Goal: Use online tool/utility: Utilize a website feature to perform a specific function

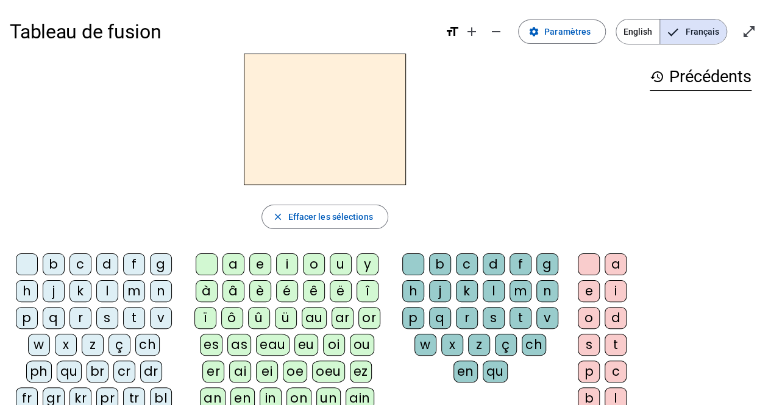
click at [24, 315] on div "p" at bounding box center [27, 318] width 22 height 22
click at [227, 260] on div "a" at bounding box center [233, 264] width 22 height 22
click at [463, 319] on div "r" at bounding box center [467, 318] width 22 height 22
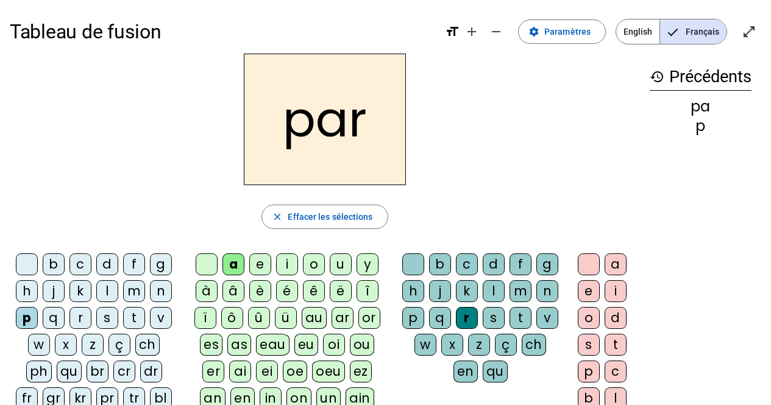
click at [84, 261] on div "c" at bounding box center [80, 264] width 22 height 22
click at [486, 291] on div "l" at bounding box center [494, 291] width 22 height 22
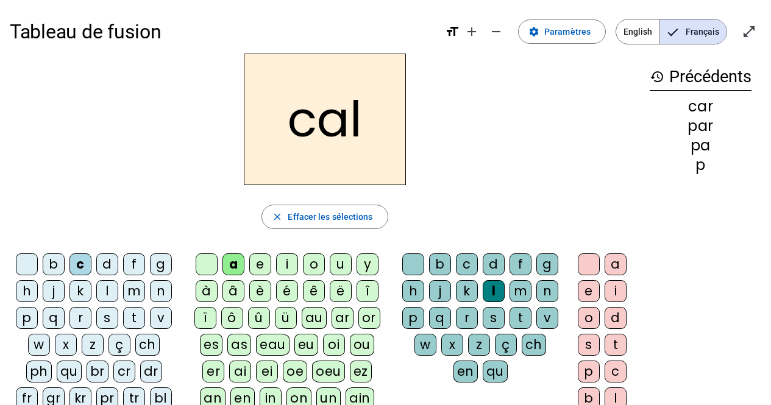
click at [158, 317] on div "v" at bounding box center [161, 318] width 22 height 22
click at [51, 261] on div "b" at bounding box center [54, 264] width 22 height 22
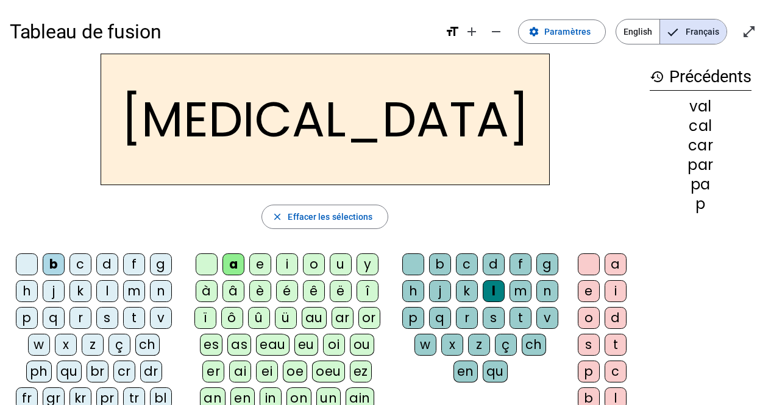
click at [459, 265] on div "c" at bounding box center [467, 264] width 22 height 22
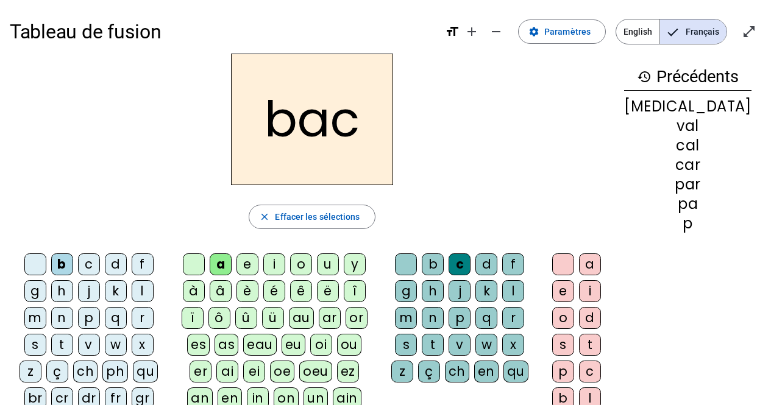
click at [46, 334] on div "s" at bounding box center [35, 345] width 22 height 22
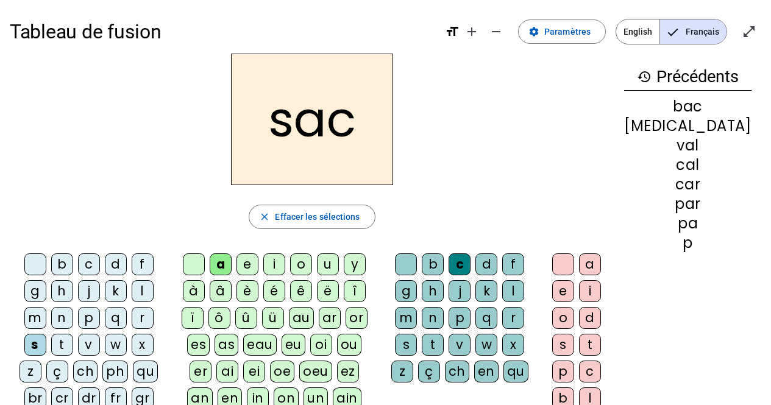
click at [502, 295] on div "l" at bounding box center [513, 291] width 22 height 22
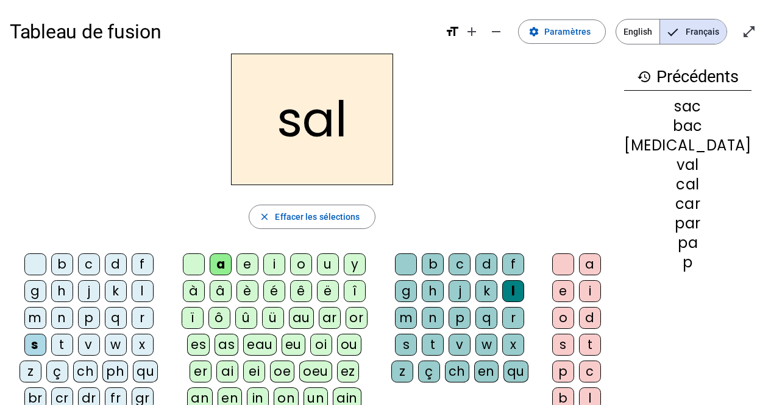
click at [412, 259] on div at bounding box center [406, 264] width 22 height 22
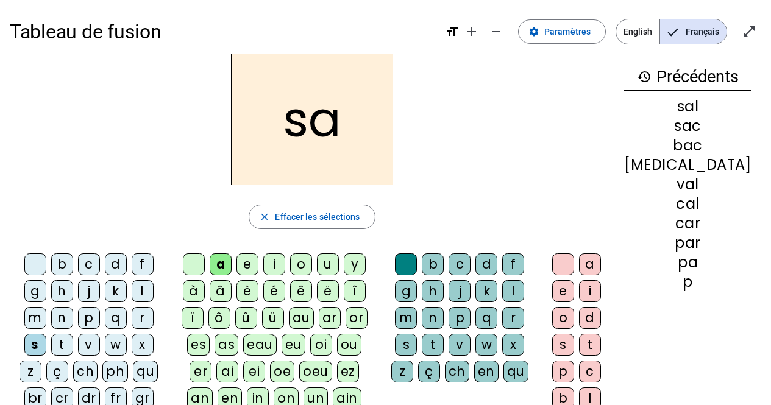
click at [336, 261] on div "u" at bounding box center [328, 264] width 22 height 22
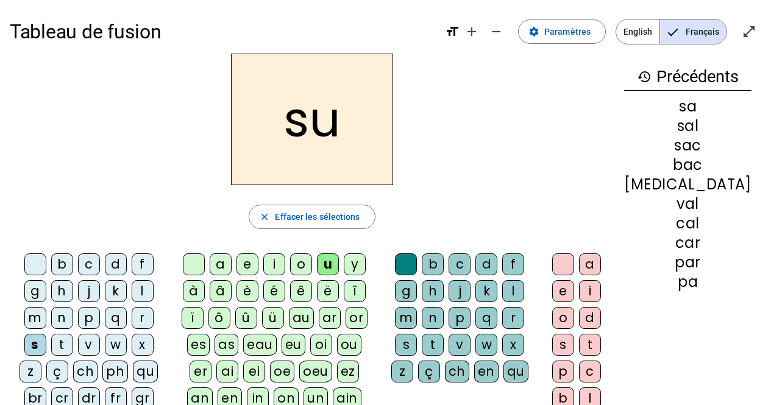
click at [502, 316] on div "r" at bounding box center [513, 318] width 22 height 22
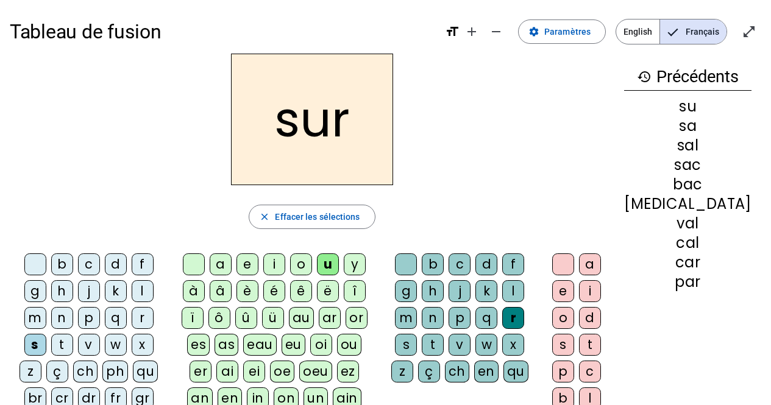
click at [46, 307] on div "m" at bounding box center [35, 318] width 22 height 22
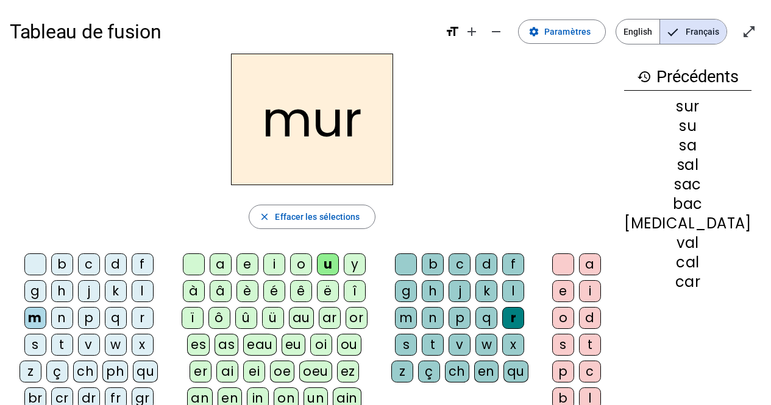
click at [105, 261] on div "d" at bounding box center [116, 264] width 22 height 22
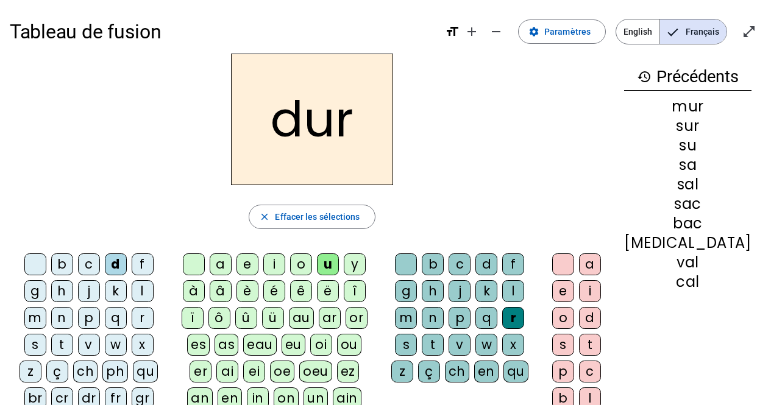
click at [78, 317] on div "p" at bounding box center [89, 318] width 22 height 22
